Goal: Task Accomplishment & Management: Complete application form

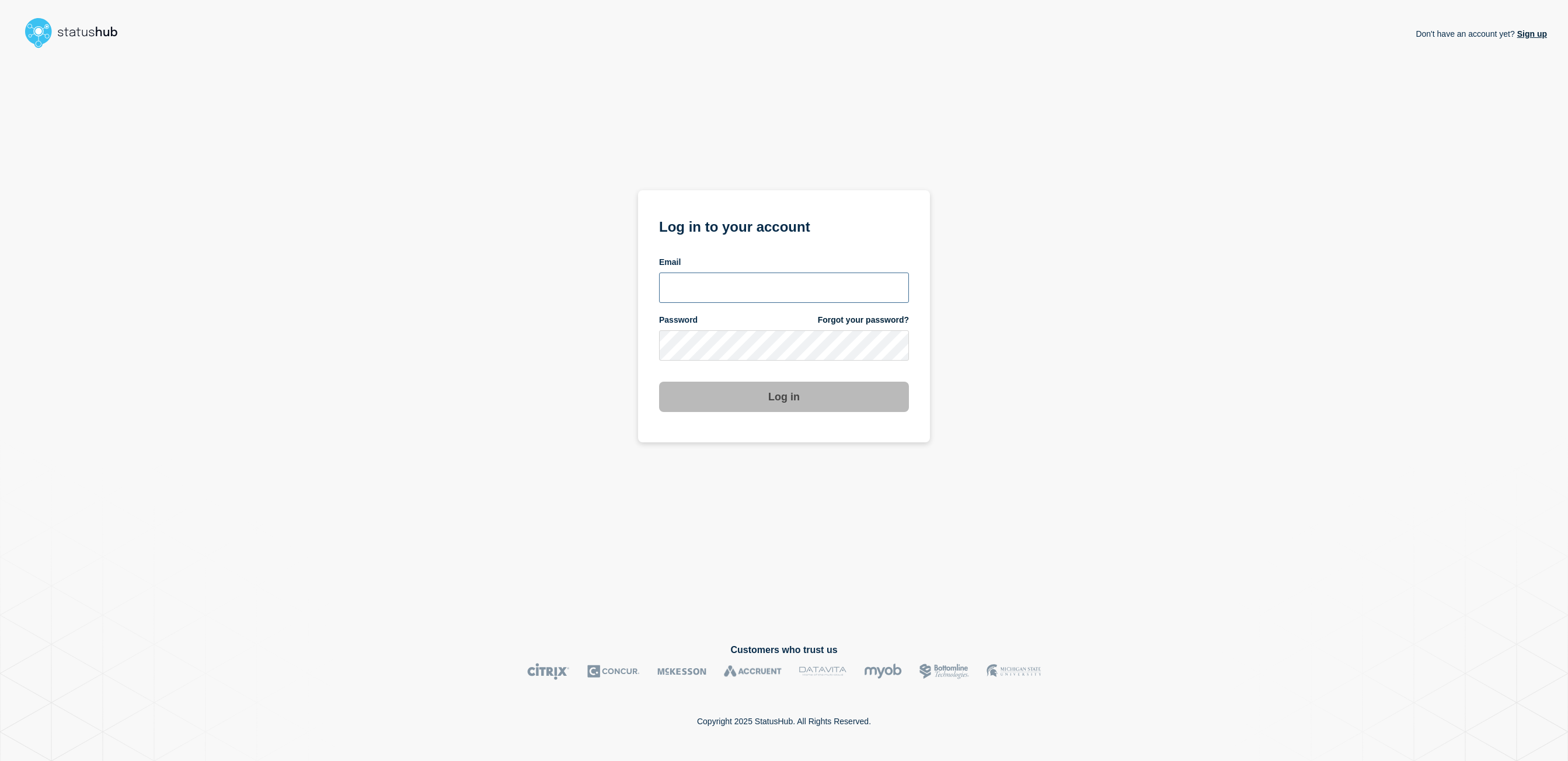
type input "kgreen@accruent.com"
click at [784, 394] on button "Log in" at bounding box center [784, 396] width 250 height 31
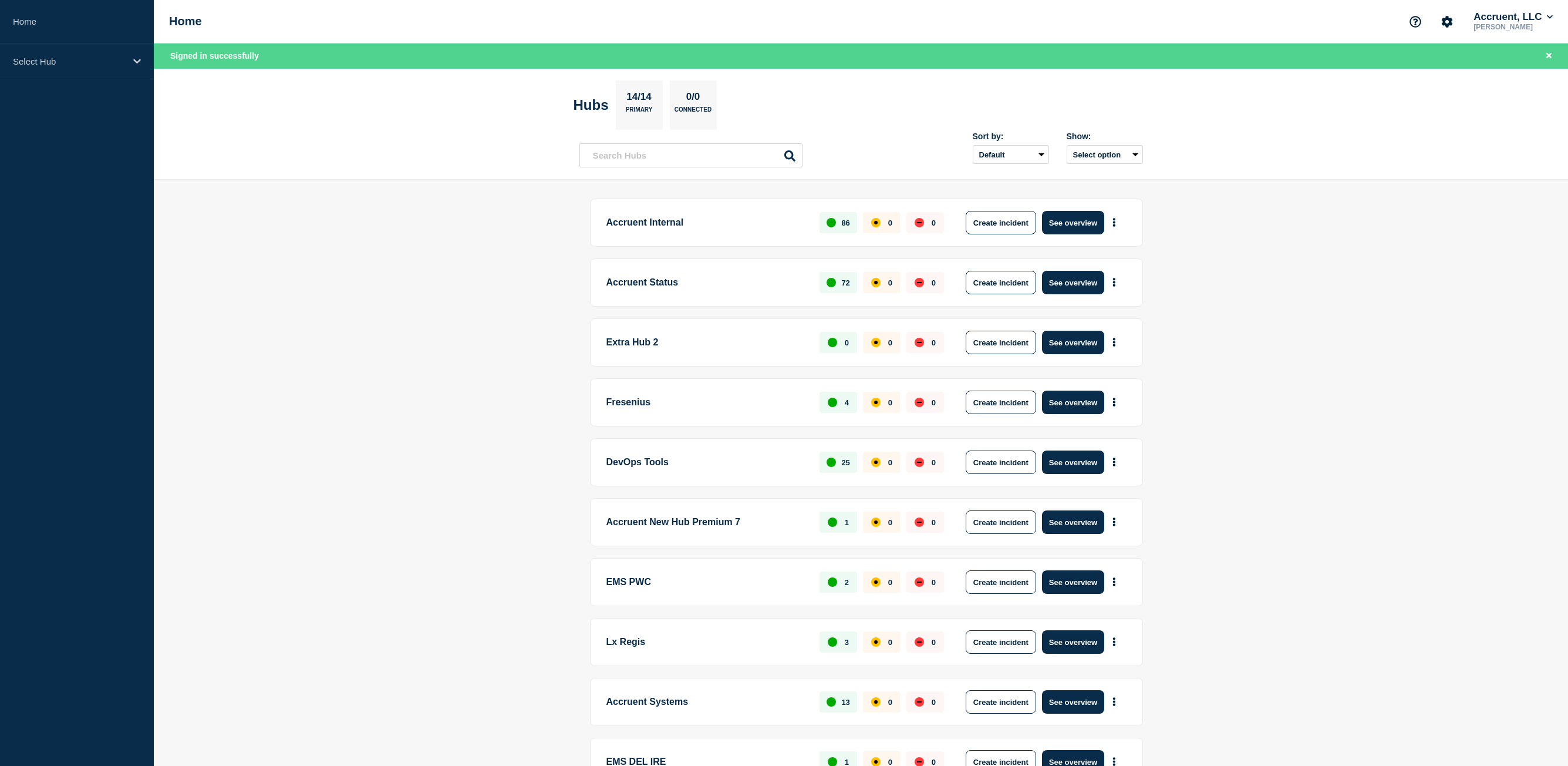
click at [1315, 345] on main "Accruent Internal 86 0 0 Create incident See overview Accruent Status 72 0 0 Cr…" at bounding box center [860, 518] width 1414 height 678
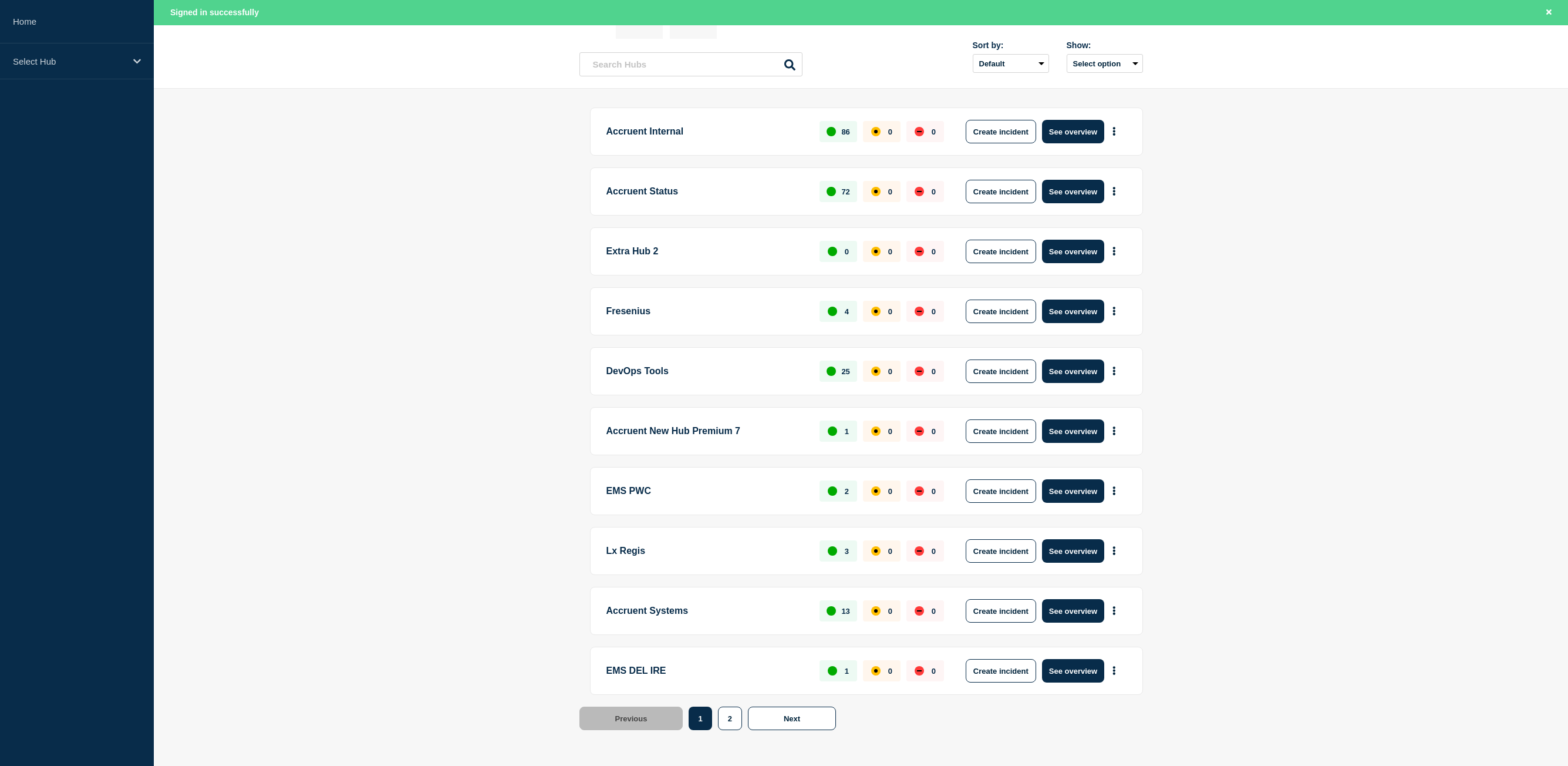
scroll to position [91, 0]
click at [808, 713] on button "Next" at bounding box center [792, 718] width 88 height 23
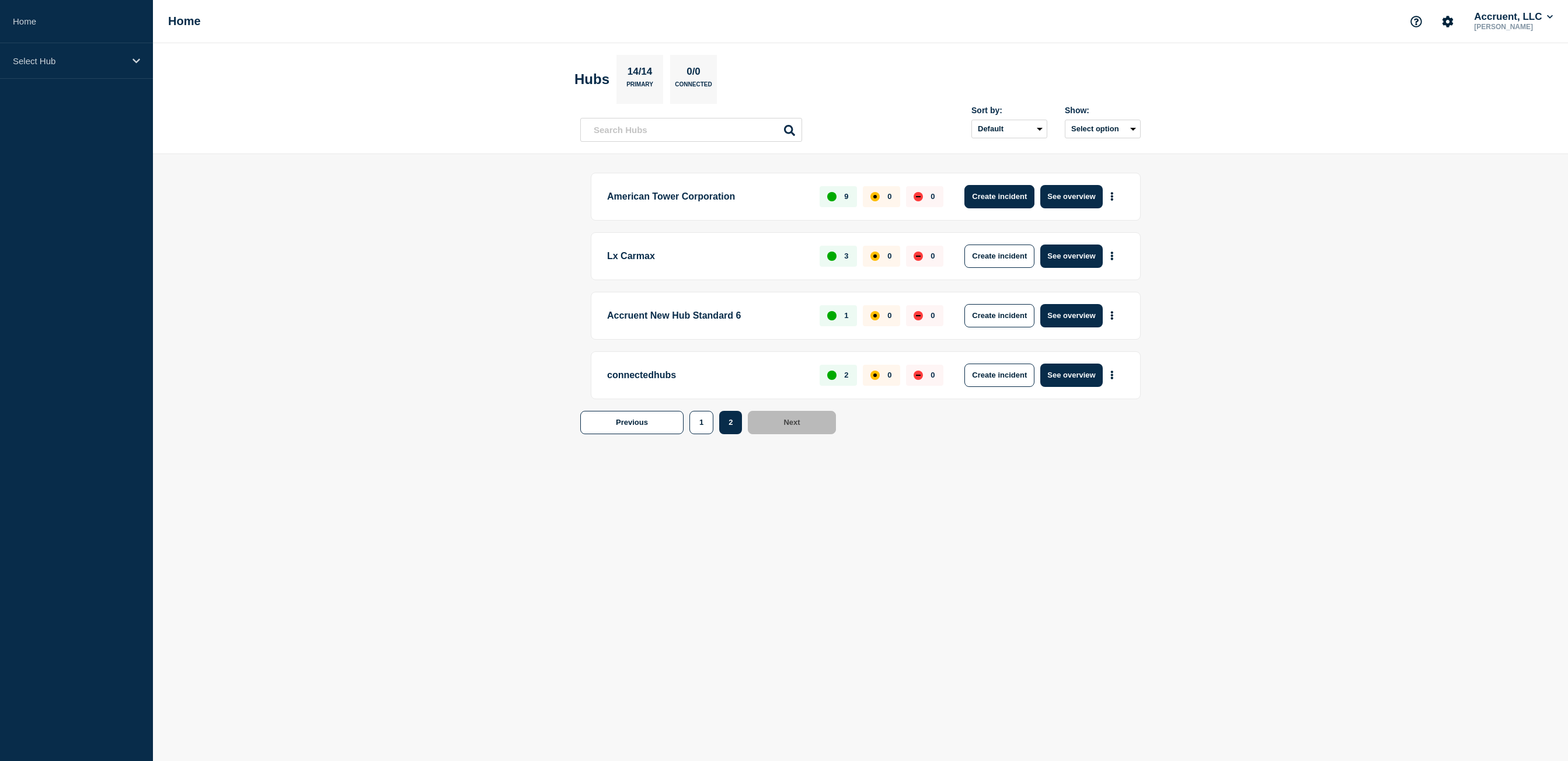
click at [969, 200] on button "Create incident" at bounding box center [999, 196] width 70 height 23
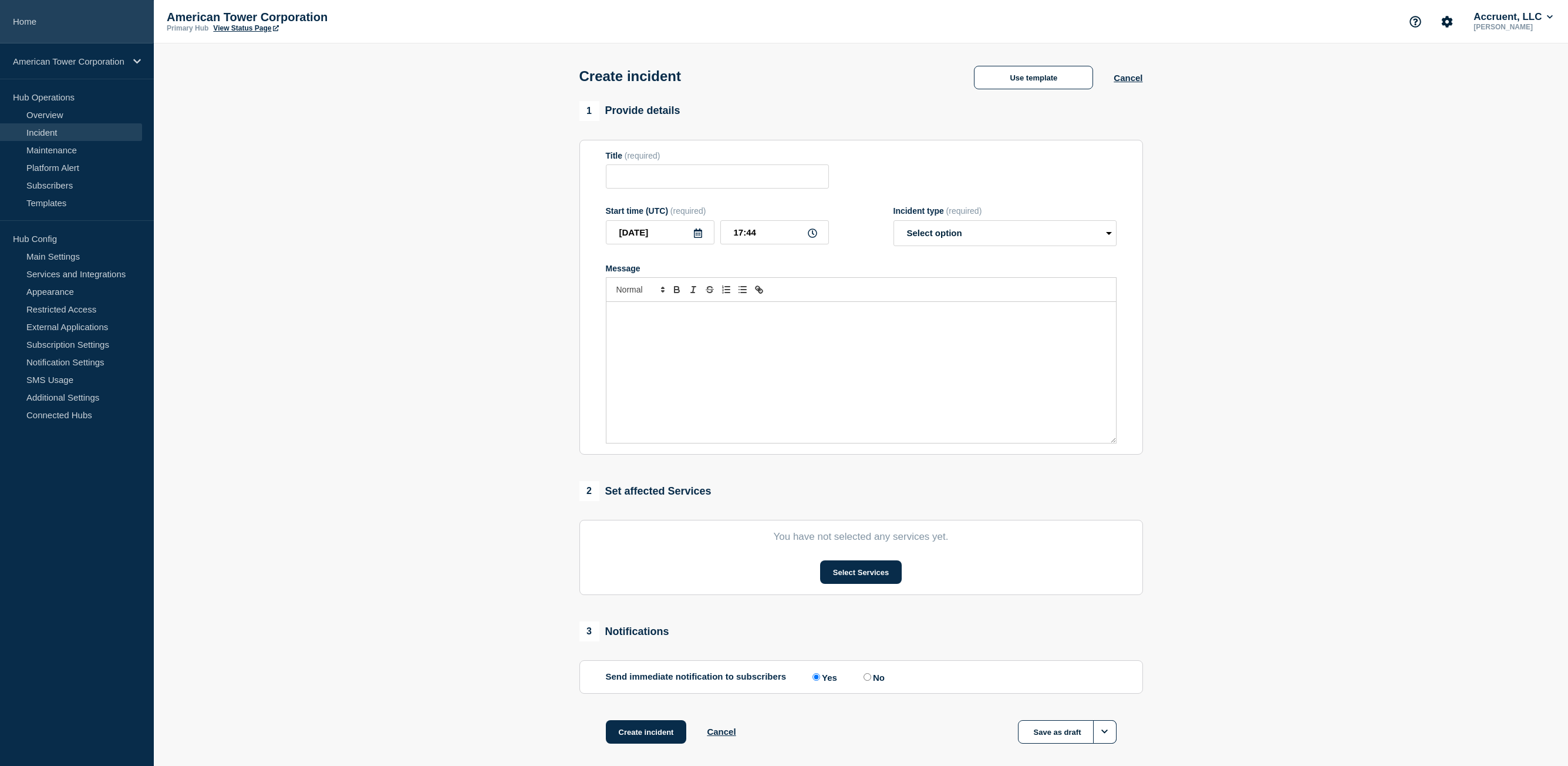
drag, startPoint x: 23, startPoint y: 25, endPoint x: 15, endPoint y: 27, distance: 8.2
click at [23, 25] on link "Home" at bounding box center [76, 22] width 154 height 43
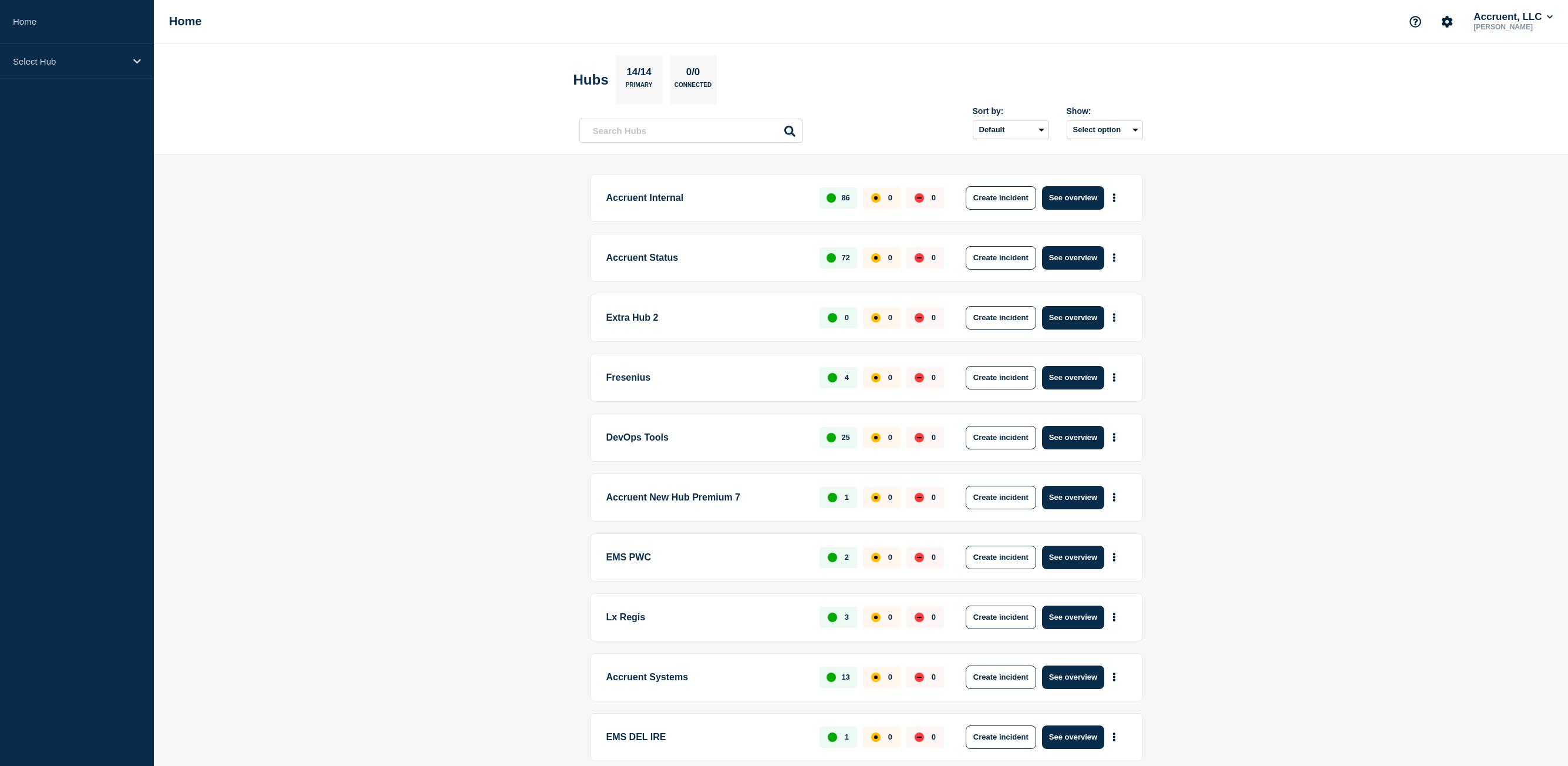
drag, startPoint x: 1459, startPoint y: 408, endPoint x: 1449, endPoint y: 405, distance: 10.4
click at [1459, 408] on main "Accruent Internal 86 0 0 Create incident See overview Accruent Status 72 0 0 Cr…" at bounding box center [860, 494] width 1414 height 678
click at [1013, 199] on button "Create incident" at bounding box center [1001, 198] width 71 height 23
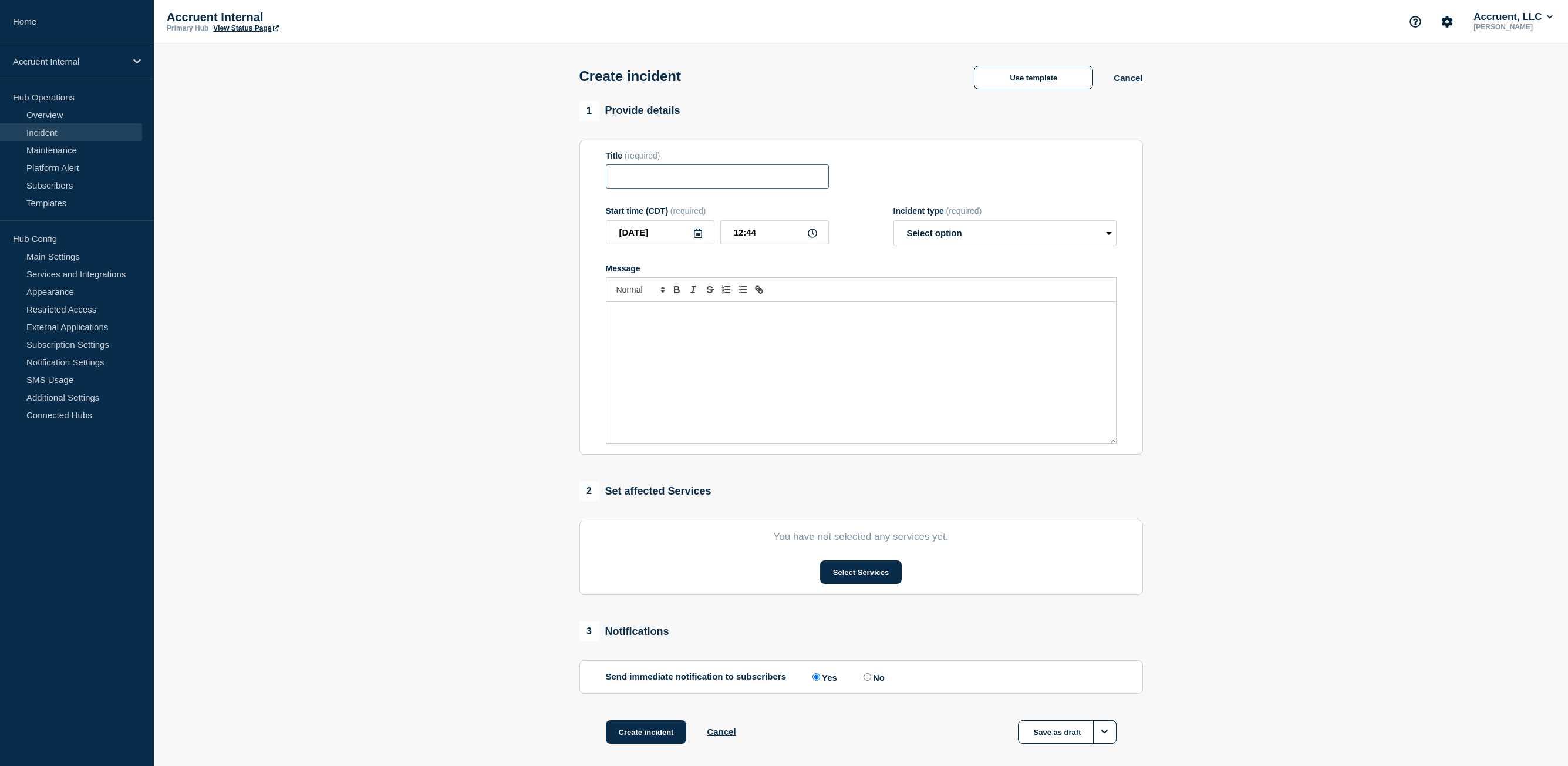
click at [680, 171] on input "Title" at bounding box center [718, 176] width 223 height 24
paste input "INC1532165 | Siterra | APIM Portal Down "JObject" error"
click at [675, 181] on input "INC1532165 | Siterra | APIM Portal Down "JObject" error" at bounding box center [718, 176] width 223 height 24
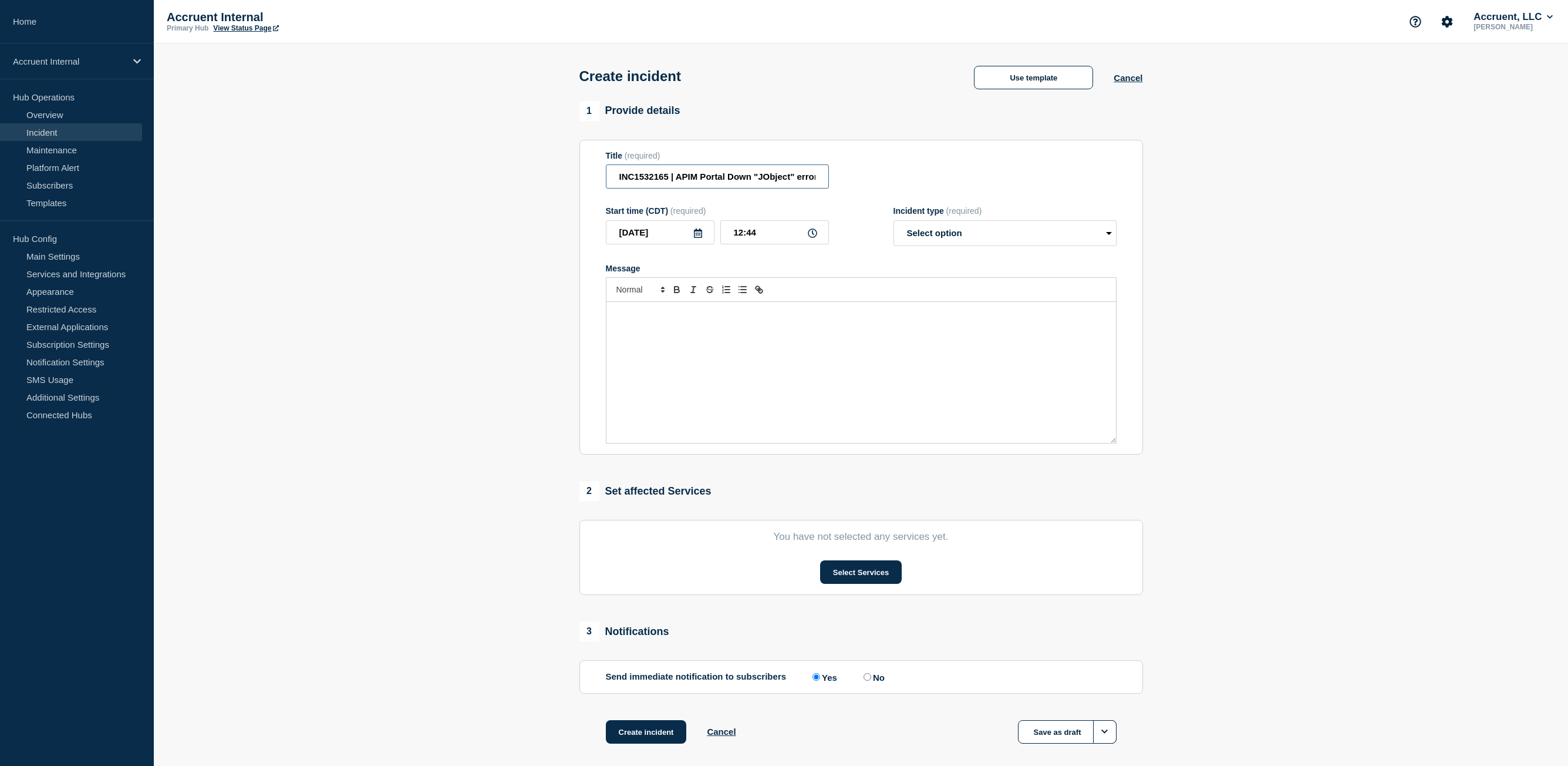
click at [740, 179] on input "INC1532165 | APIM Portal Down "JObject" error" at bounding box center [718, 176] width 223 height 24
type input "INC1532165 | APIM Portal Login issues "JObject" error"
click at [1036, 233] on select "Select option Investigating Identified Monitoring" at bounding box center [1005, 233] width 223 height 26
select select "investigating"
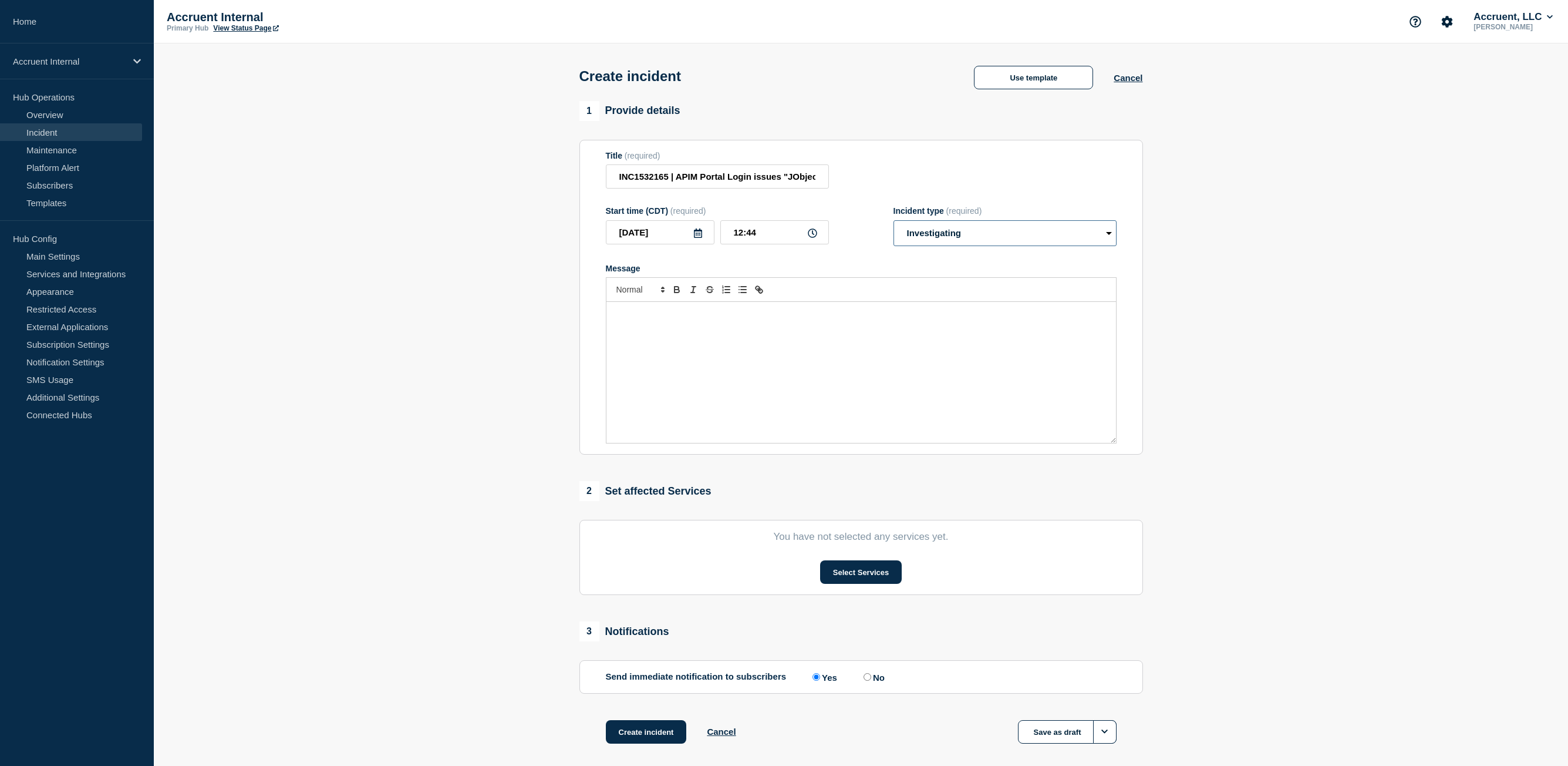
click at [894, 223] on select "Select option Investigating Identified Monitoring" at bounding box center [1005, 233] width 223 height 26
click at [1061, 86] on button "Use template" at bounding box center [1034, 77] width 120 height 23
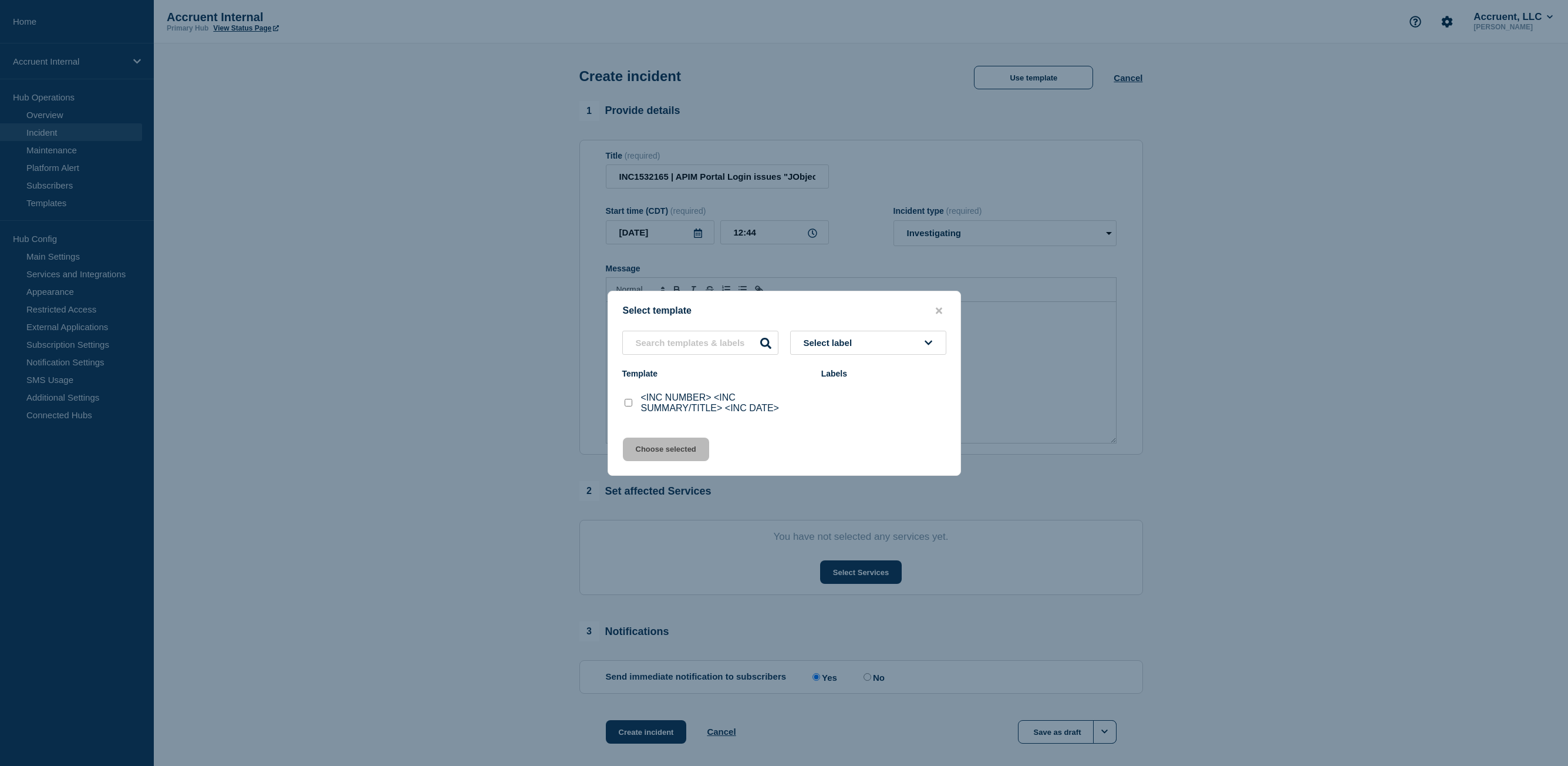
click at [626, 408] on div at bounding box center [628, 403] width 12 height 12
click at [628, 404] on input "<INC NUMBER> <INC SUMMARY/TITLE> <INC DATE> checkbox" at bounding box center [628, 402] width 7 height 7
checkbox input "true"
click at [670, 453] on button "Choose selected" at bounding box center [666, 449] width 86 height 23
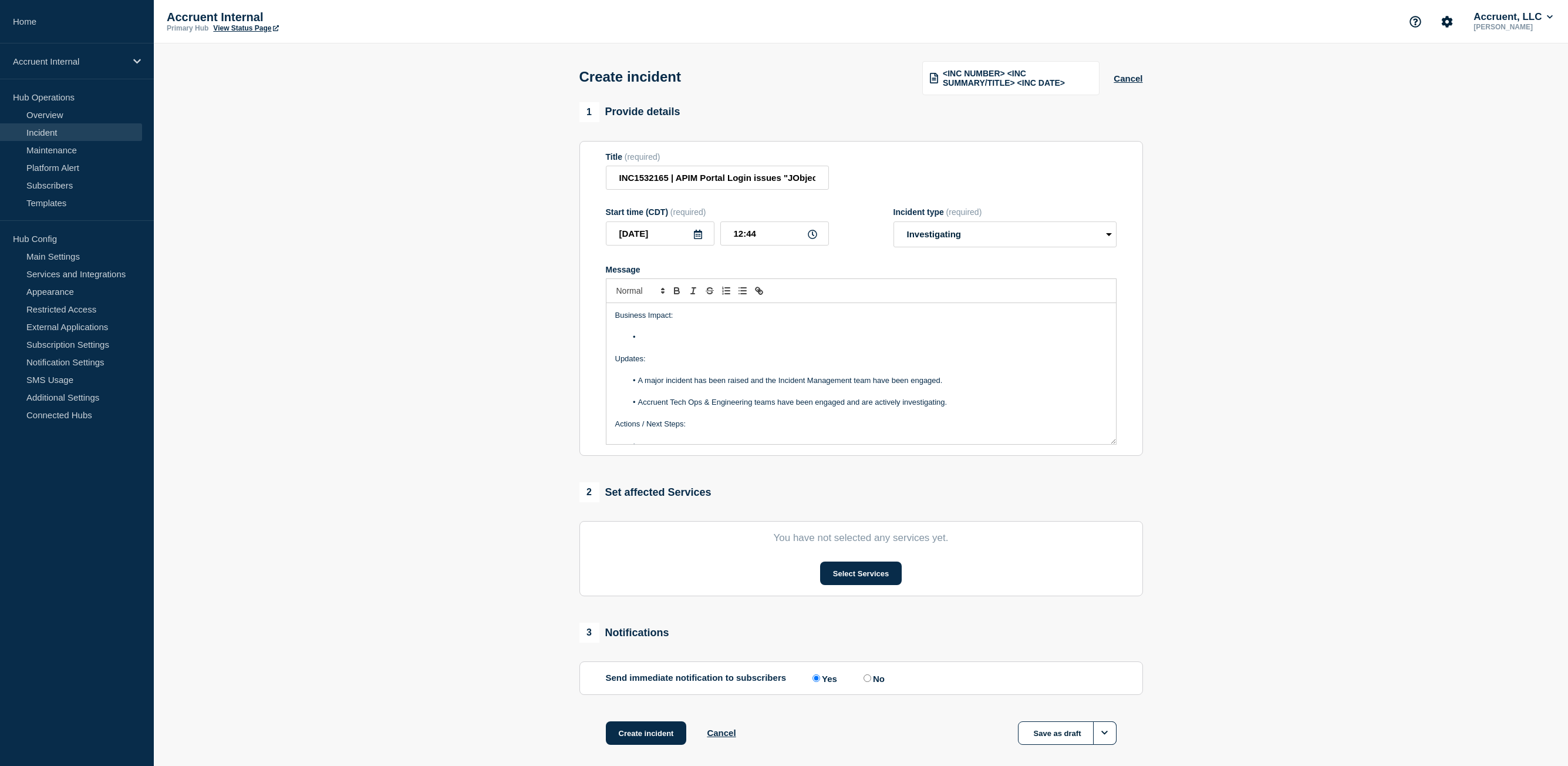
click at [686, 342] on li "Message" at bounding box center [866, 336] width 481 height 11
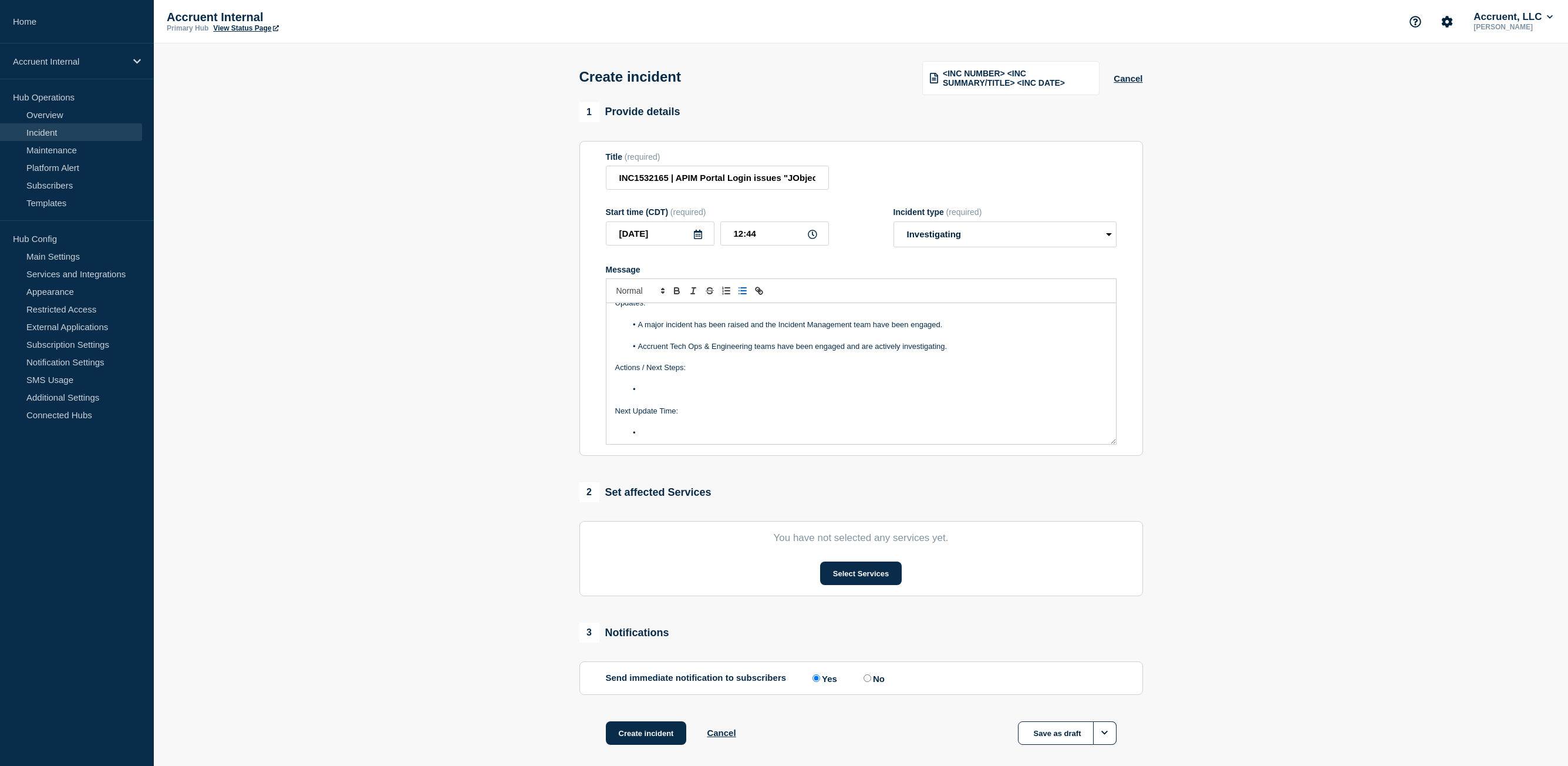
scroll to position [79, 0]
click at [717, 385] on li "Message" at bounding box center [866, 387] width 481 height 11
click at [692, 432] on li "Message" at bounding box center [866, 431] width 481 height 11
click at [860, 574] on button "Select Services" at bounding box center [861, 573] width 81 height 23
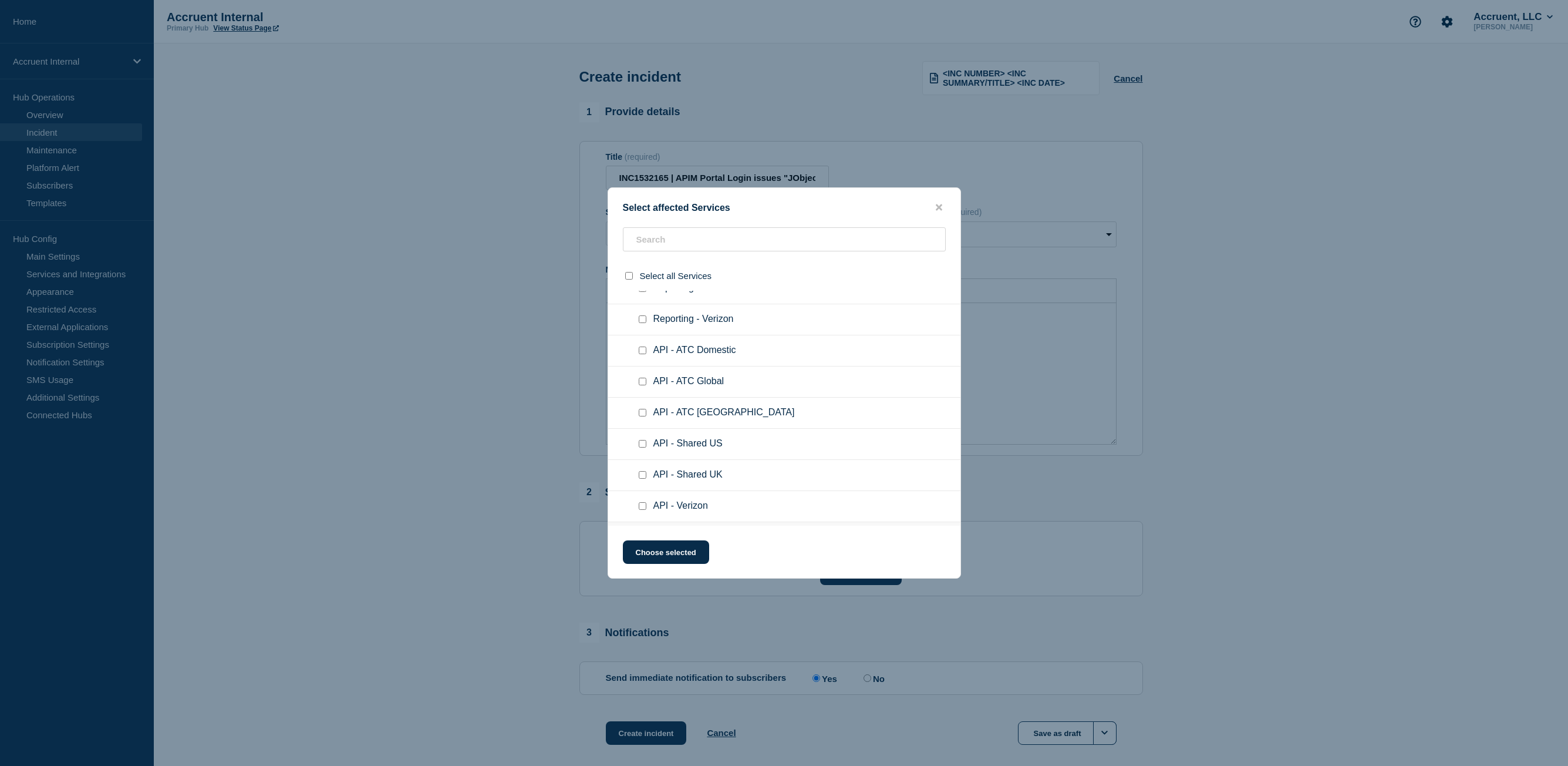
scroll to position [2232, 0]
click at [642, 439] on input "API - ATC Global checkbox" at bounding box center [642, 439] width 7 height 7
checkbox input "true"
click at [681, 555] on button "Choose selected" at bounding box center [666, 552] width 86 height 23
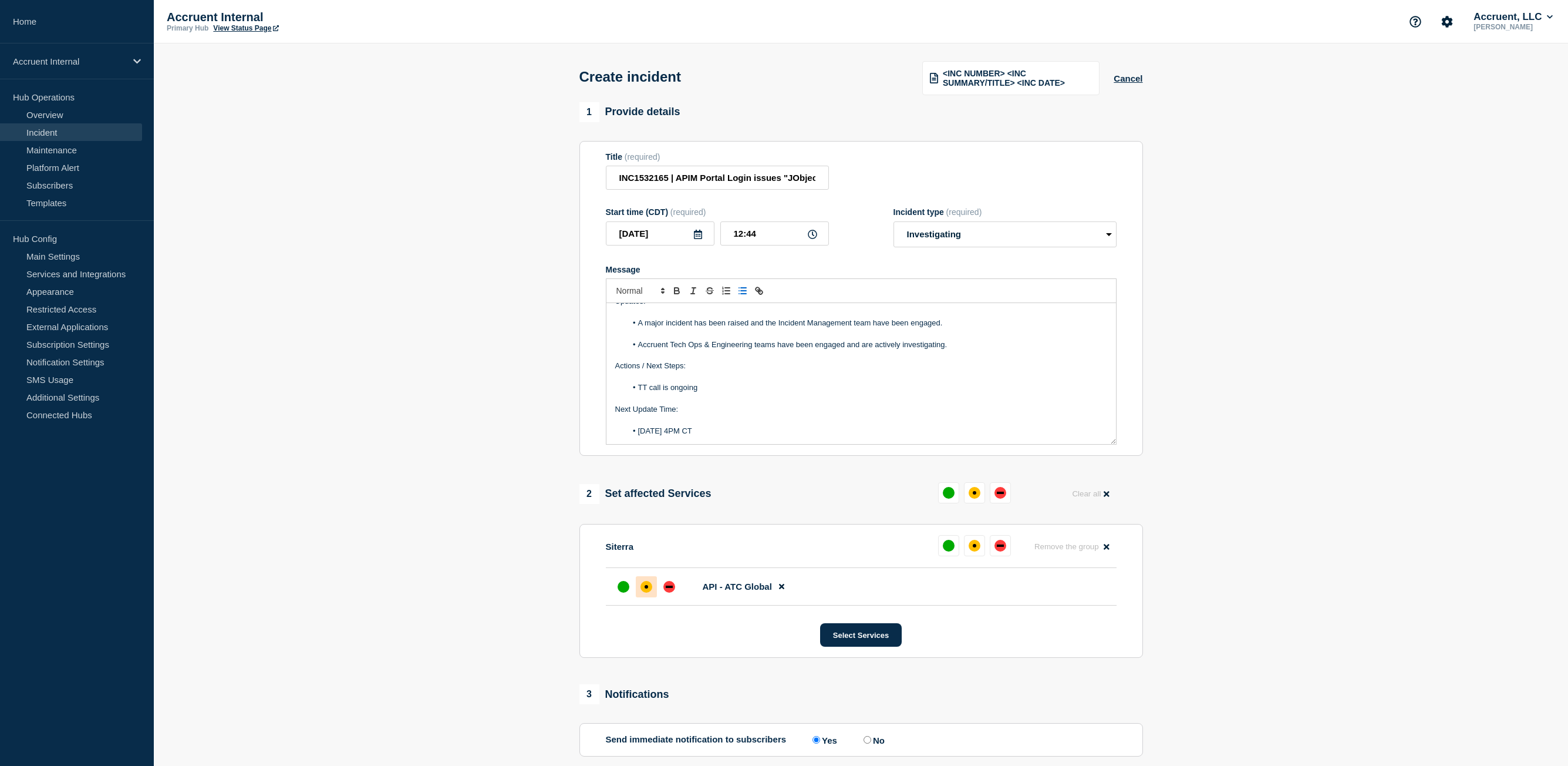
click at [648, 591] on div "affected" at bounding box center [646, 587] width 12 height 12
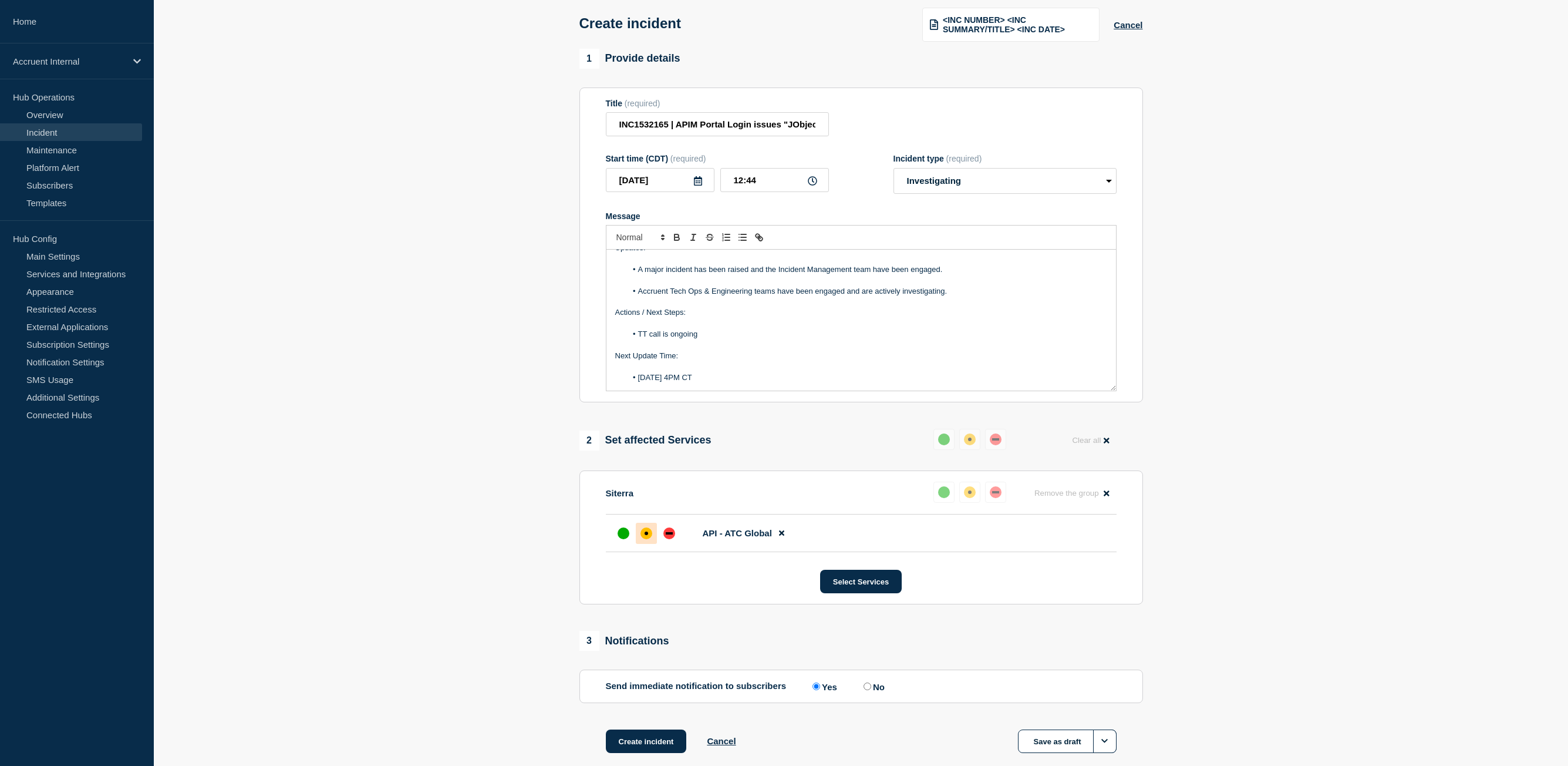
scroll to position [119, 0]
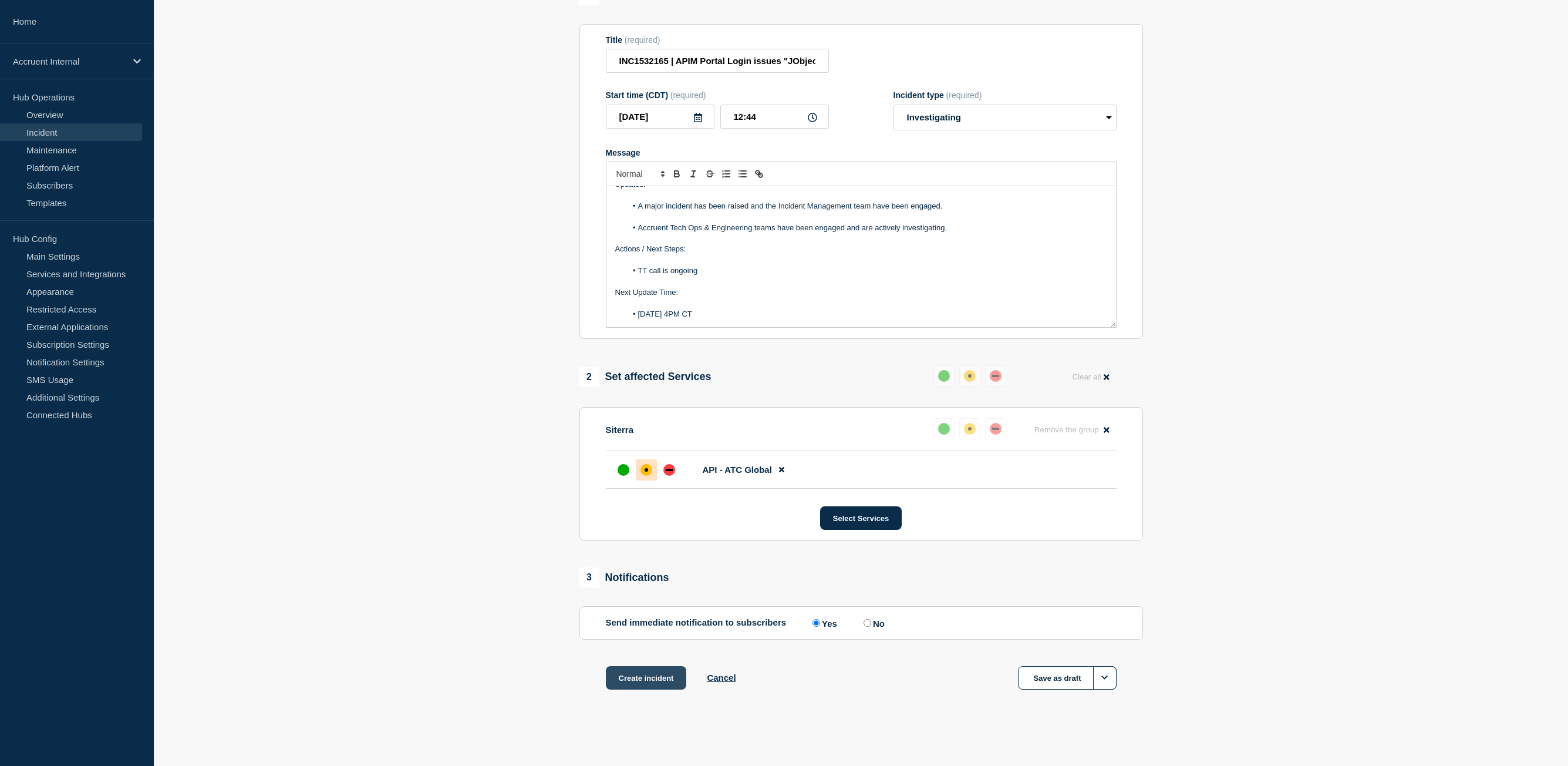
click at [649, 680] on button "Create incident" at bounding box center [647, 678] width 81 height 23
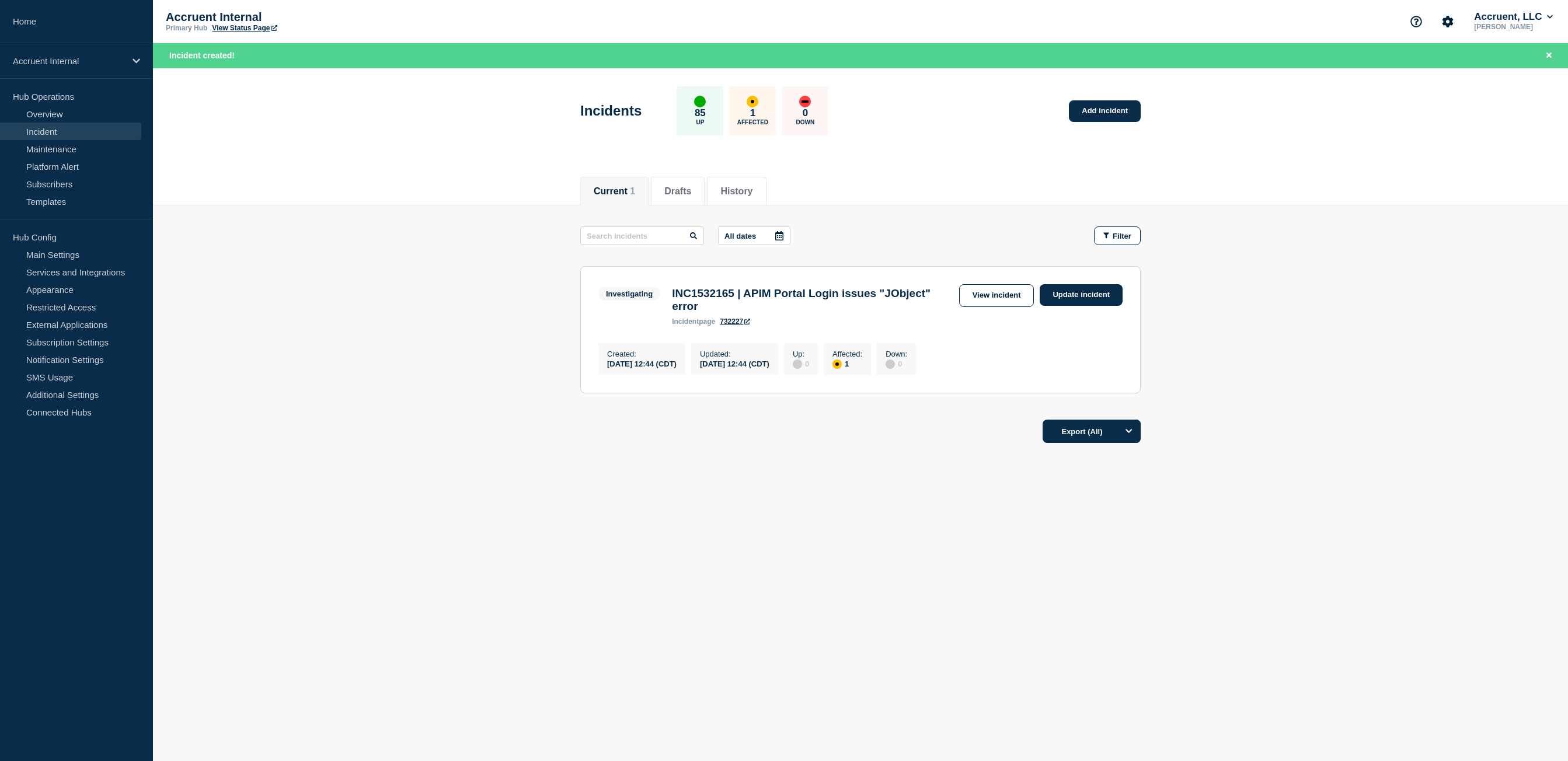
click at [1057, 31] on div "Accruent Internal Primary Hub View Status Page Accruent, LLC [PERSON_NAME]" at bounding box center [860, 21] width 1415 height 43
